Goal: Check status: Check status

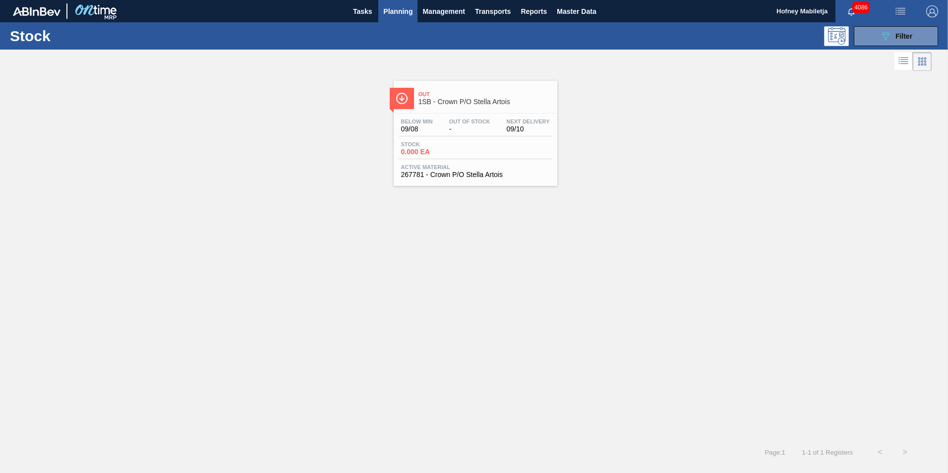
click at [462, 143] on span "Stock" at bounding box center [435, 144] width 69 height 6
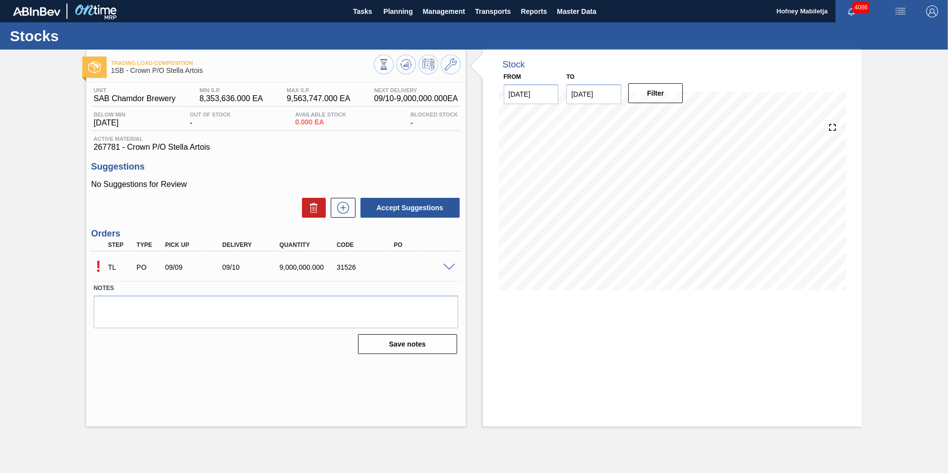
click at [449, 268] on span at bounding box center [449, 267] width 12 height 7
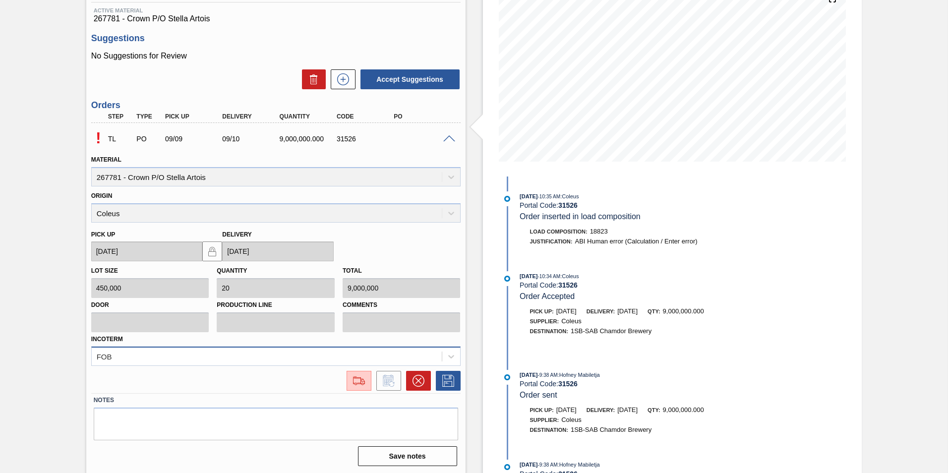
scroll to position [130, 0]
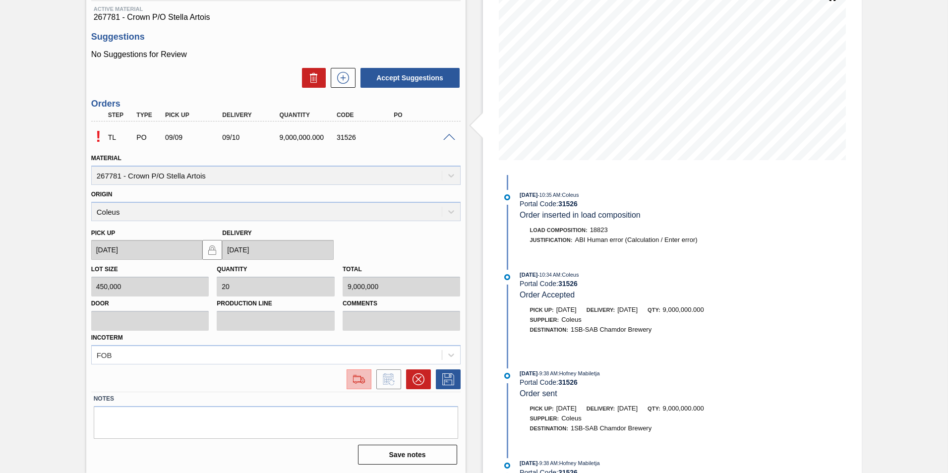
click at [356, 378] on img at bounding box center [359, 379] width 16 height 12
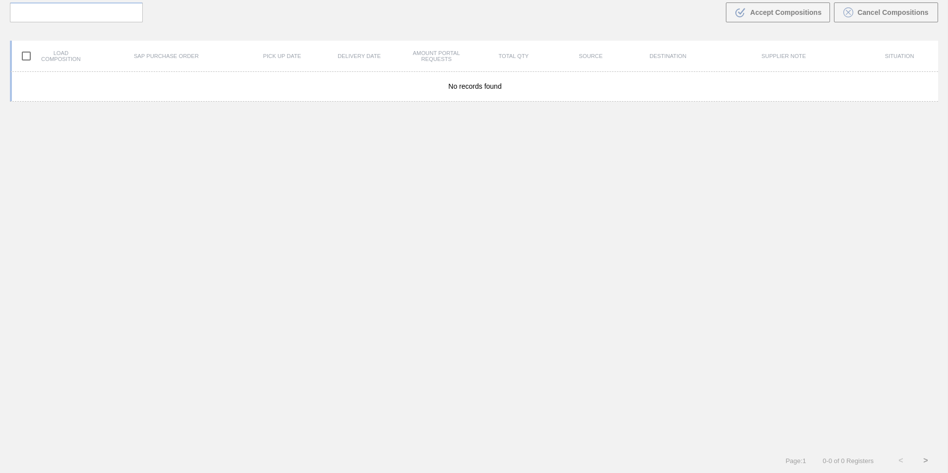
scroll to position [71, 0]
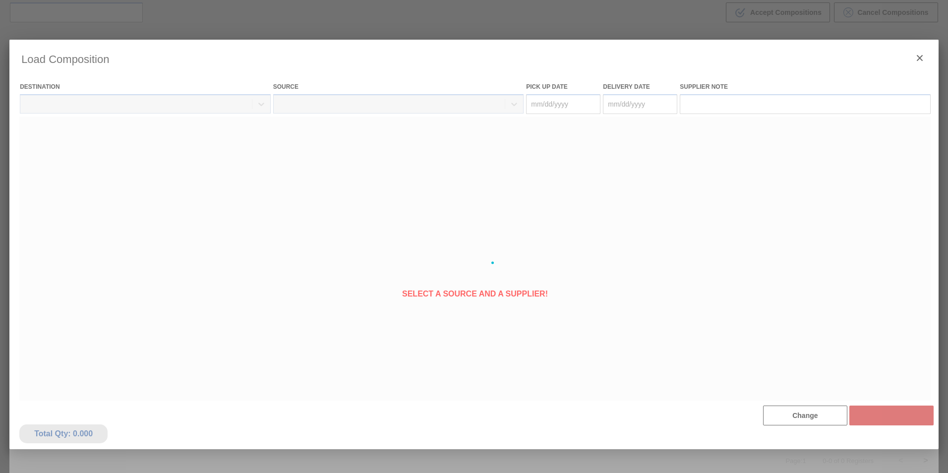
type Date "[DATE]"
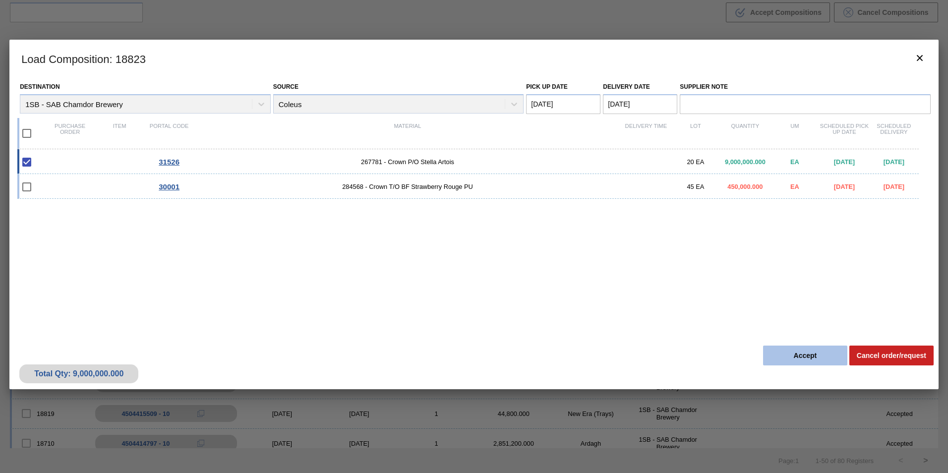
click at [819, 353] on button "Accept" at bounding box center [805, 356] width 84 height 20
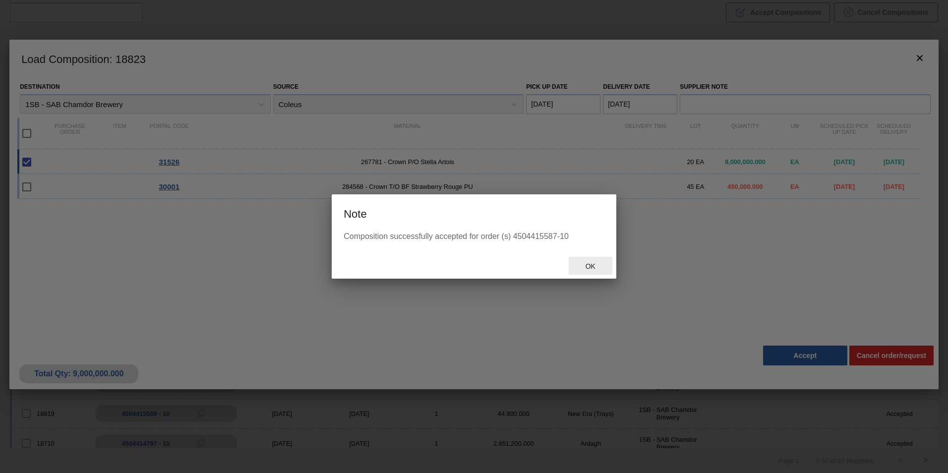
click at [592, 262] on span "Ok" at bounding box center [591, 266] width 26 height 8
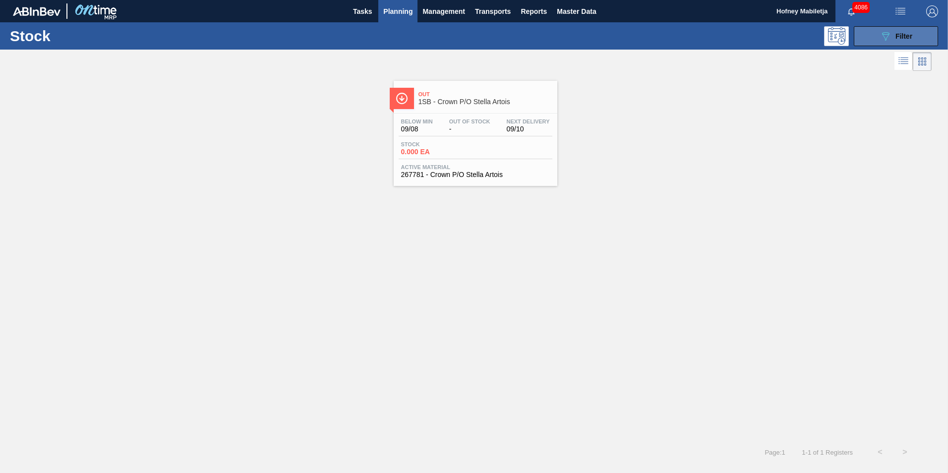
click at [905, 33] on span "Filter" at bounding box center [903, 36] width 17 height 8
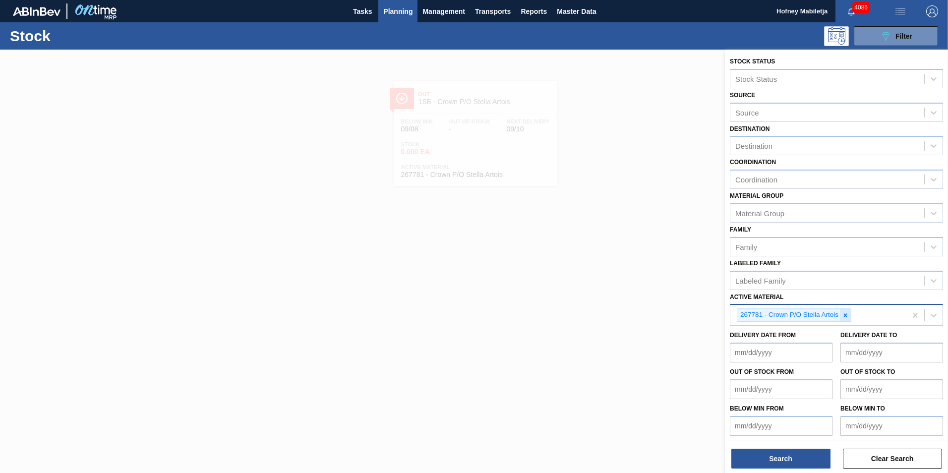
click at [844, 314] on icon at bounding box center [845, 314] width 3 height 3
paste Material "275049"
type Material "275049"
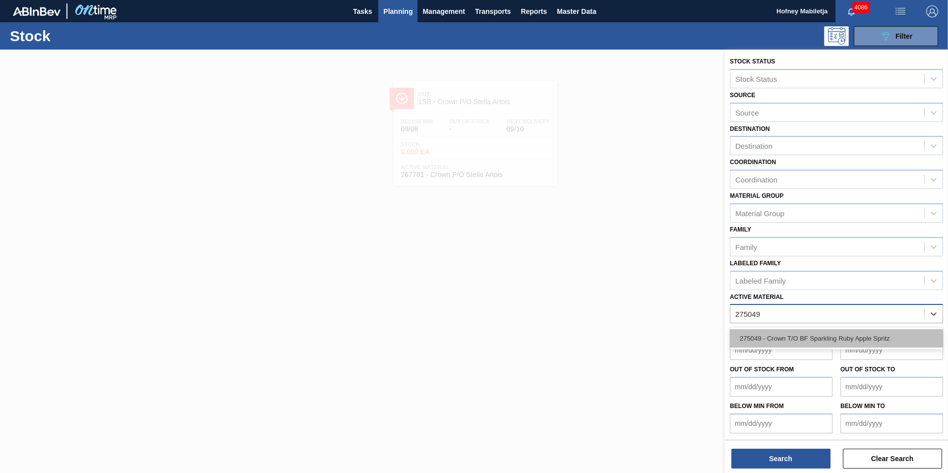
click at [798, 337] on div "275049 - Crown T/O BF Sparkling Ruby Apple Spritz" at bounding box center [836, 338] width 213 height 18
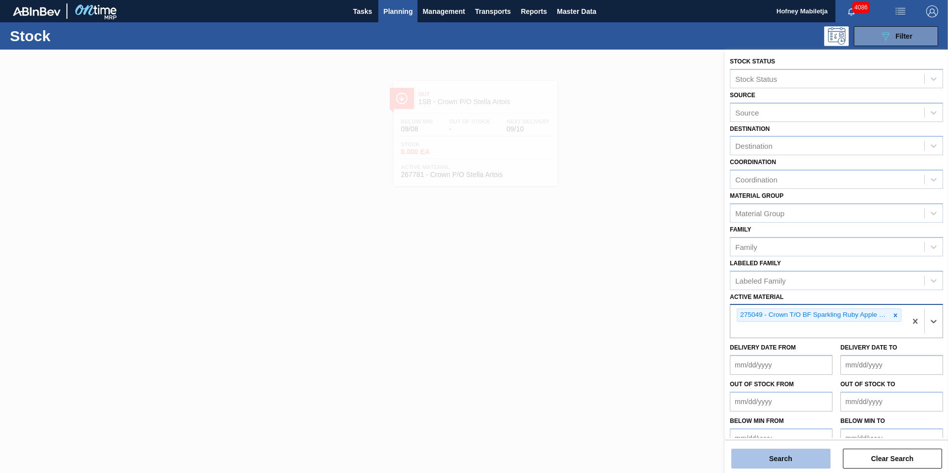
click at [798, 461] on button "Search" at bounding box center [780, 459] width 99 height 20
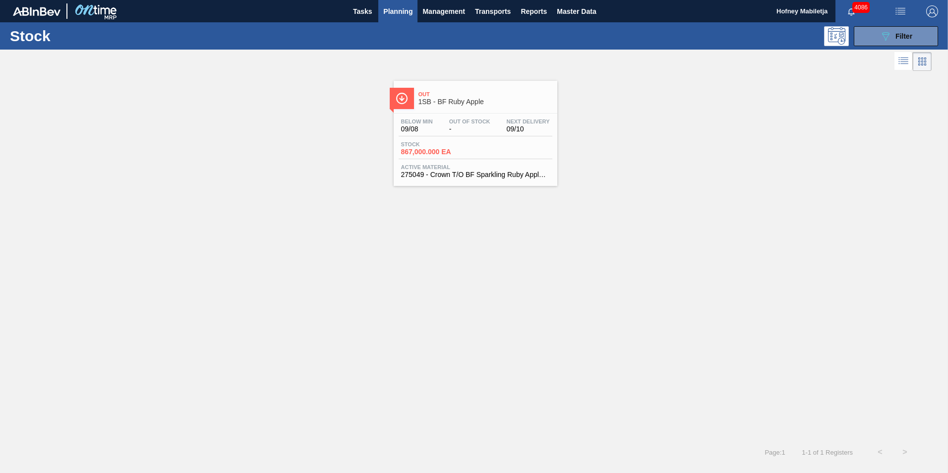
click at [467, 124] on span "Out Of Stock" at bounding box center [469, 121] width 41 height 6
